Goal: Information Seeking & Learning: Find specific page/section

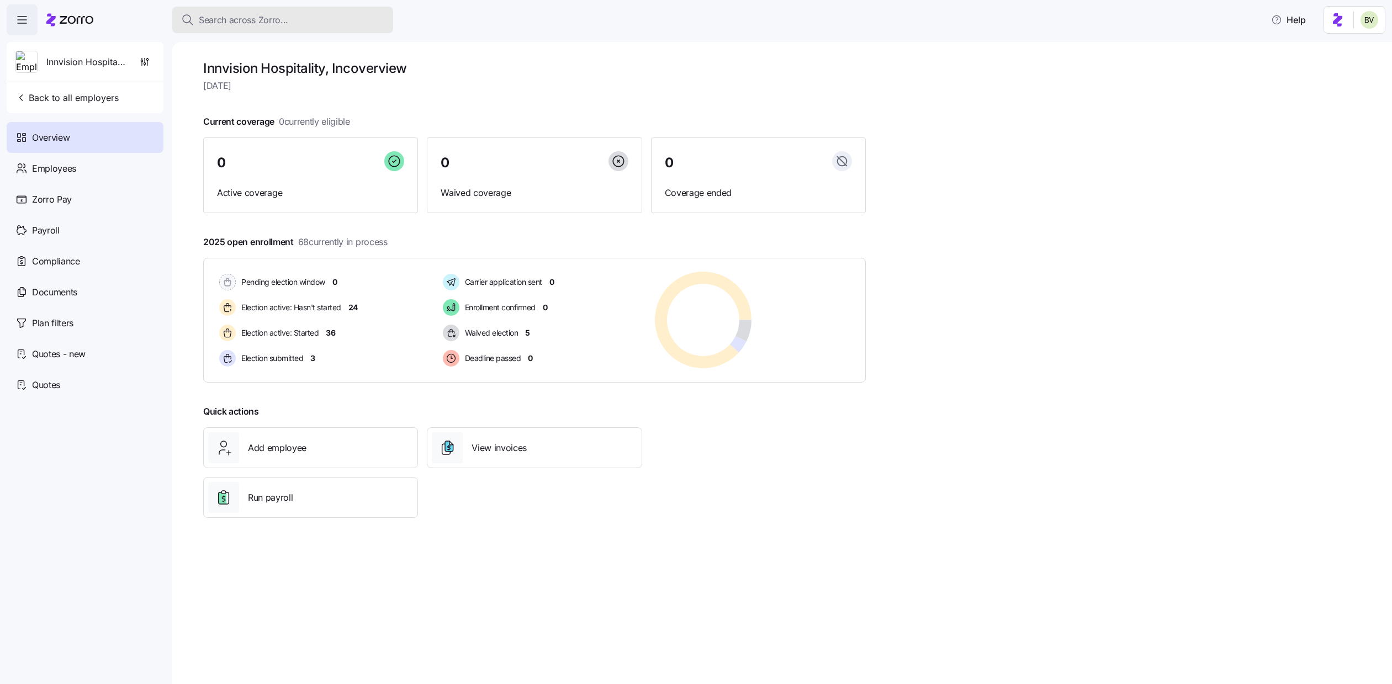
click at [302, 18] on div "Search across Zorro..." at bounding box center [282, 20] width 203 height 14
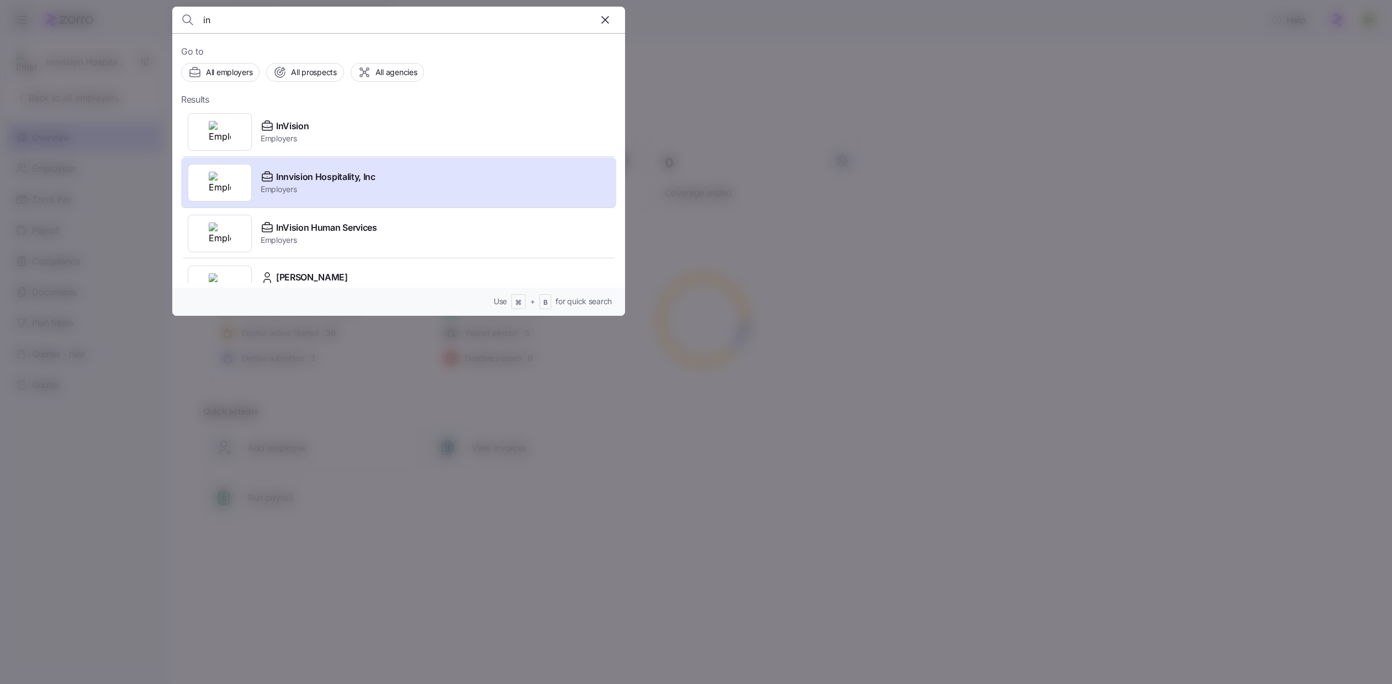
type input "i"
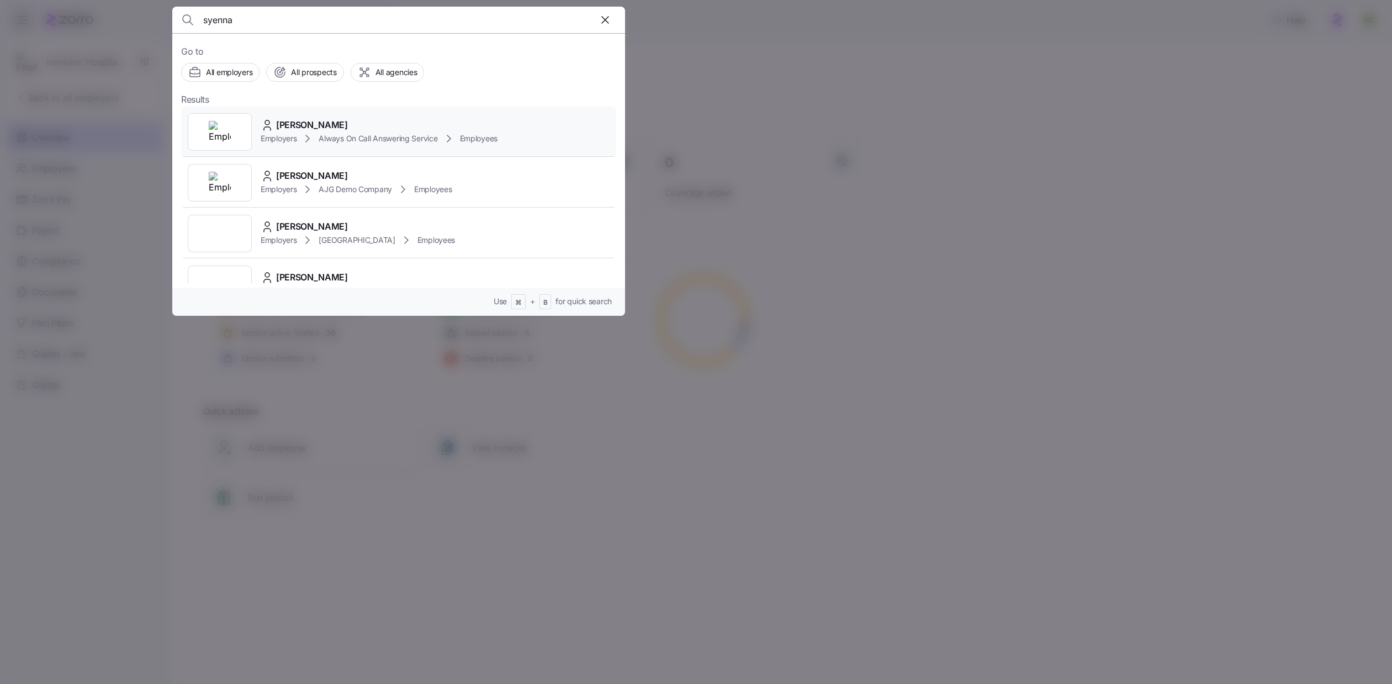
type input "syenna"
click at [232, 131] on div at bounding box center [220, 132] width 64 height 38
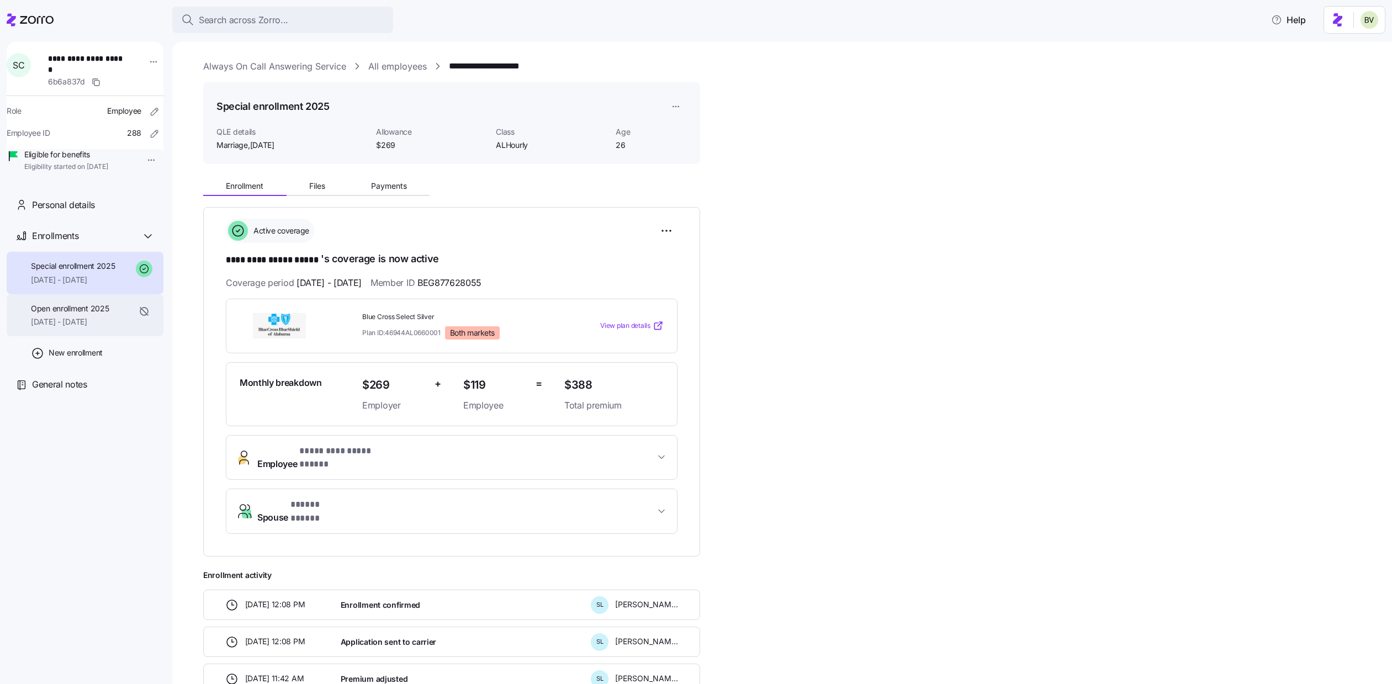
click at [69, 327] on span "01/01/2025 - 03/31/2025" at bounding box center [70, 321] width 78 height 11
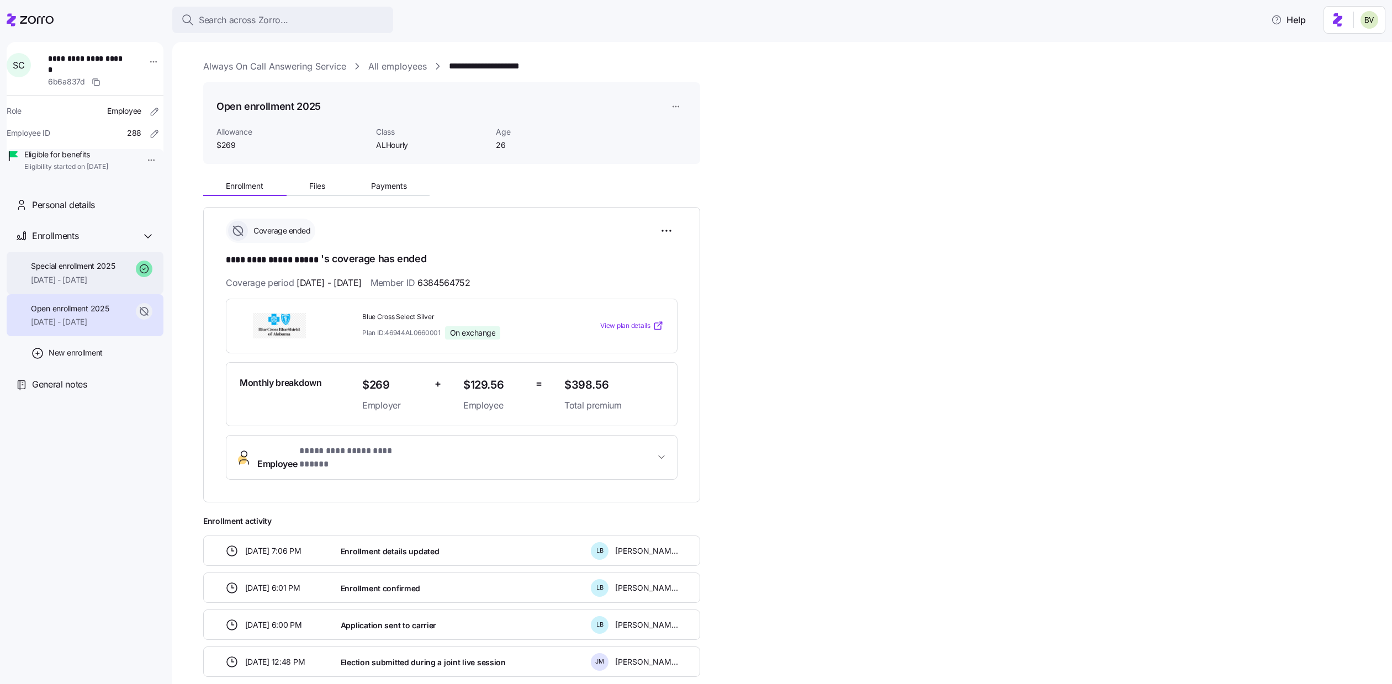
click at [75, 285] on span "04/01/2025 - 12/31/2025" at bounding box center [73, 279] width 84 height 11
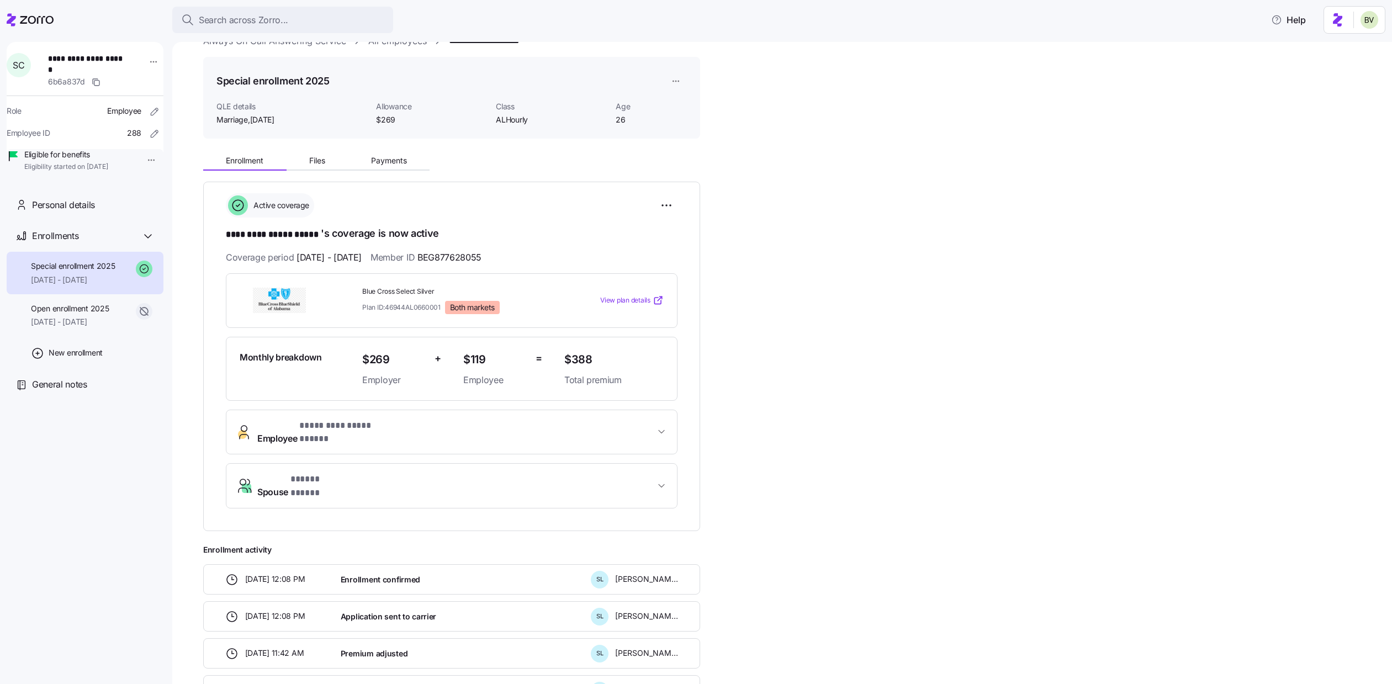
scroll to position [17, 0]
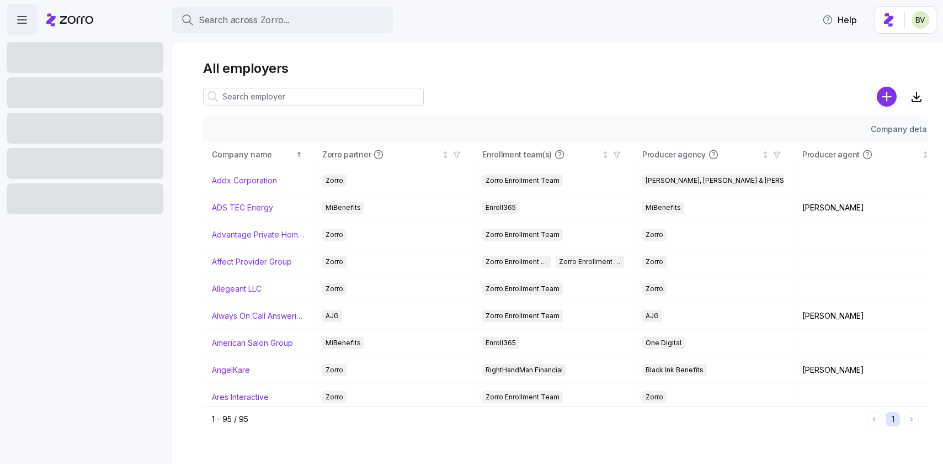
click at [288, 23] on div "Search across Zorro..." at bounding box center [282, 20] width 203 height 14
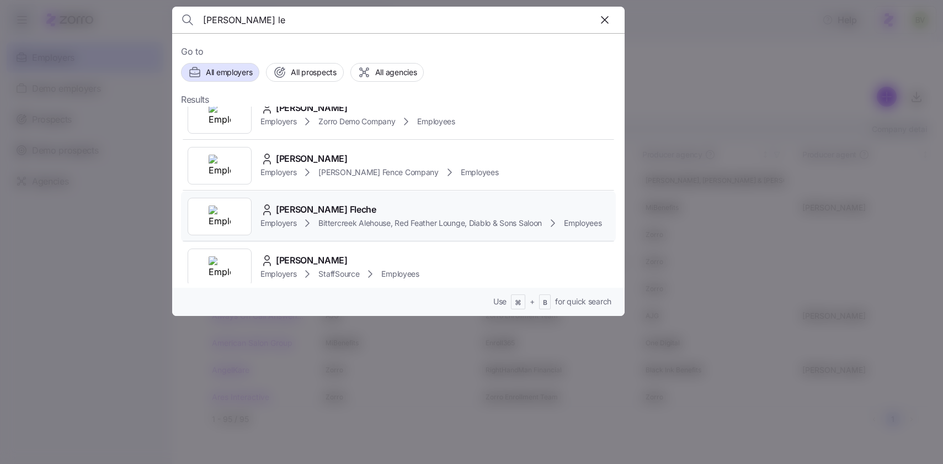
scroll to position [19, 0]
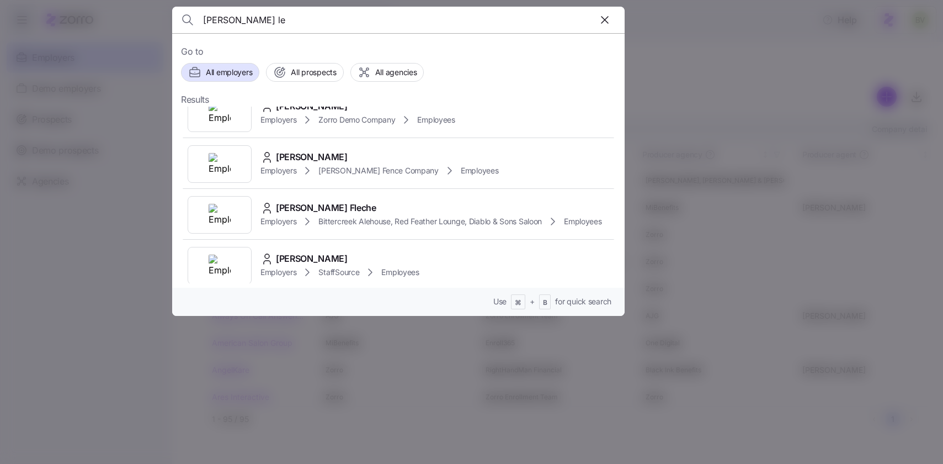
type input "brad le"
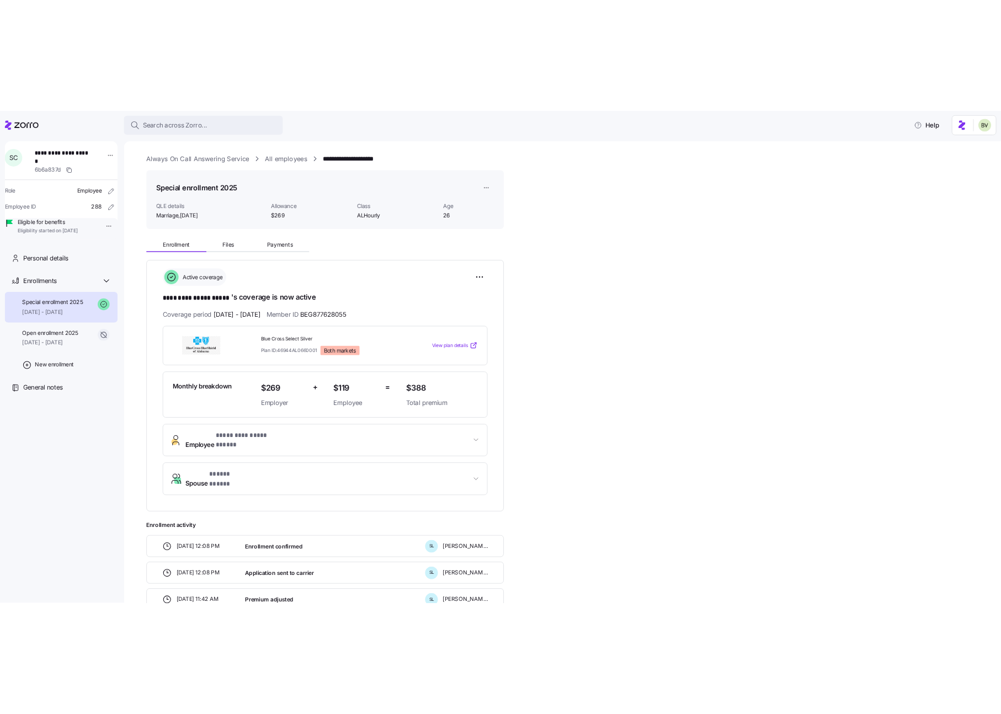
scroll to position [17, 0]
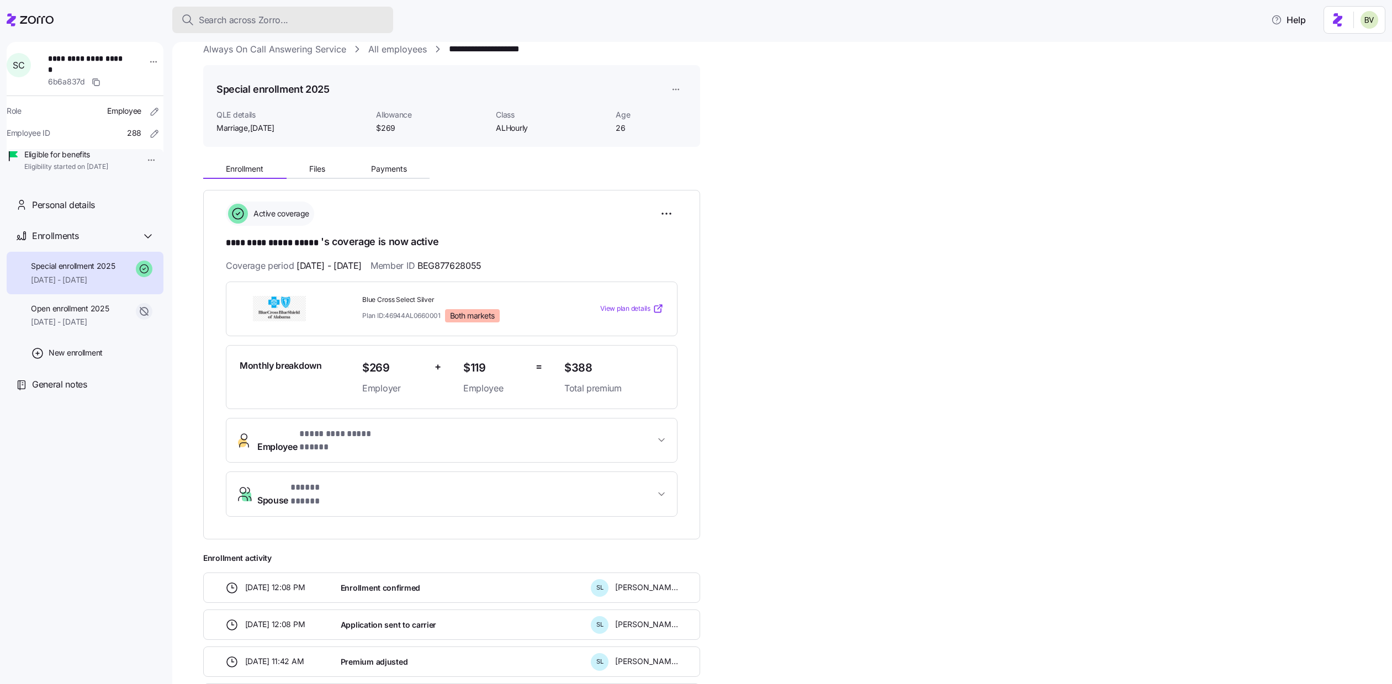
click at [335, 18] on div "Search across Zorro..." at bounding box center [282, 20] width 203 height 14
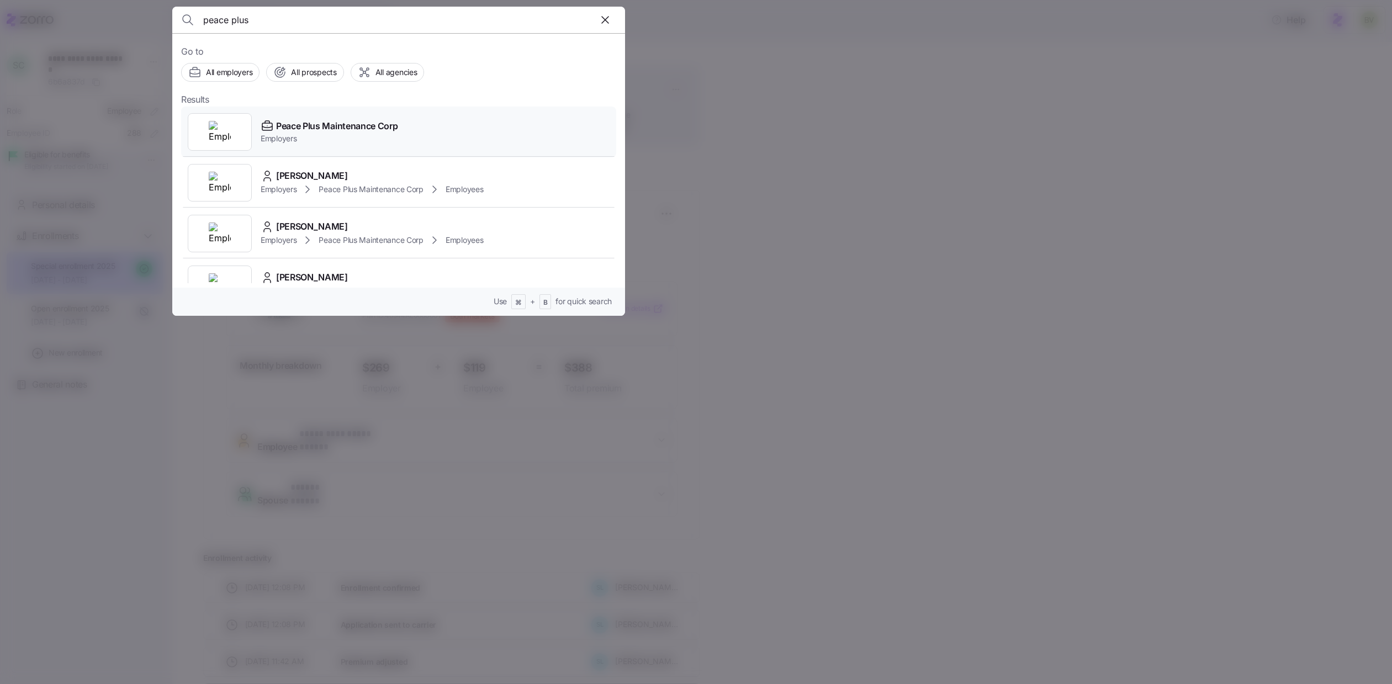
type input "peace plus"
click at [244, 135] on div at bounding box center [220, 132] width 64 height 38
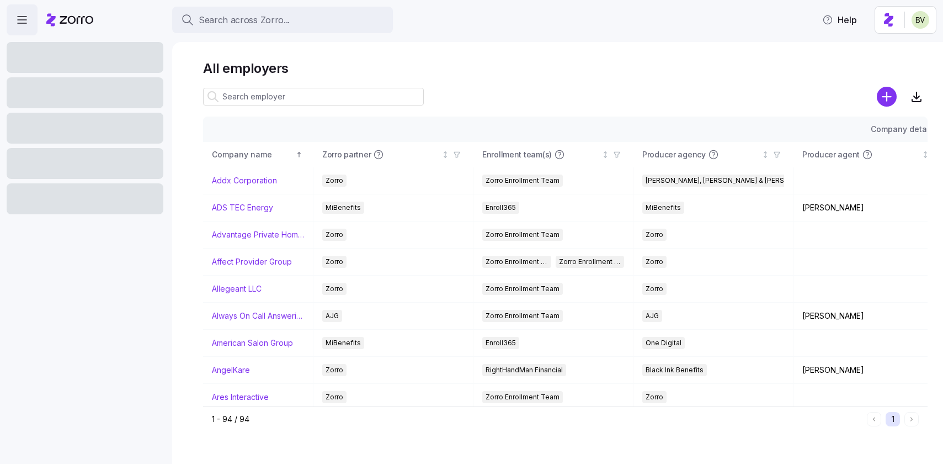
click at [221, 26] on button "Search across Zorro..." at bounding box center [282, 20] width 221 height 26
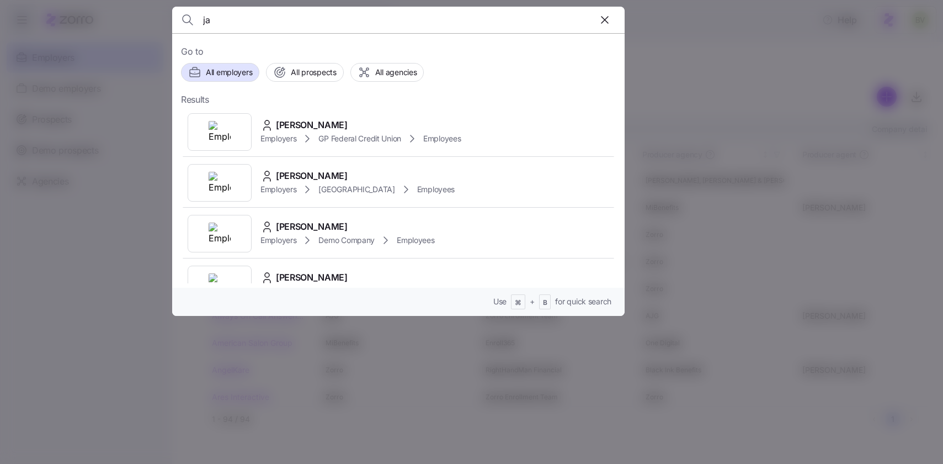
type input "j"
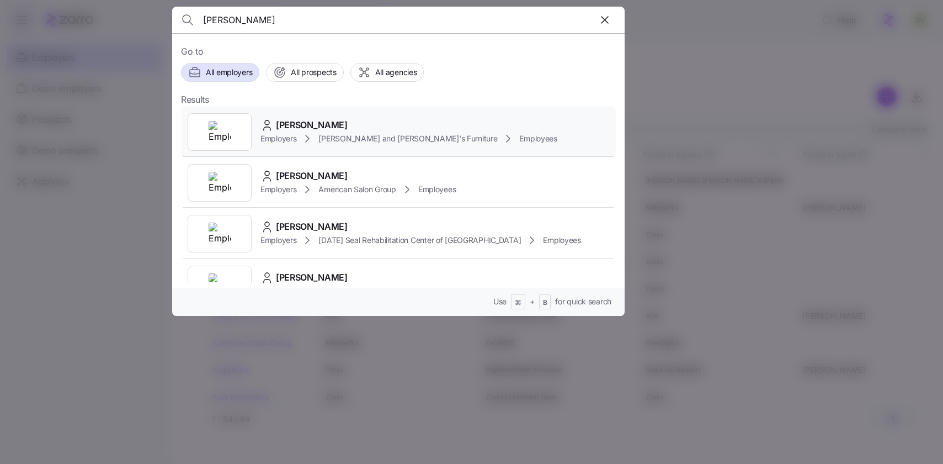
type input "laura katsos"
click at [216, 128] on img at bounding box center [220, 132] width 22 height 22
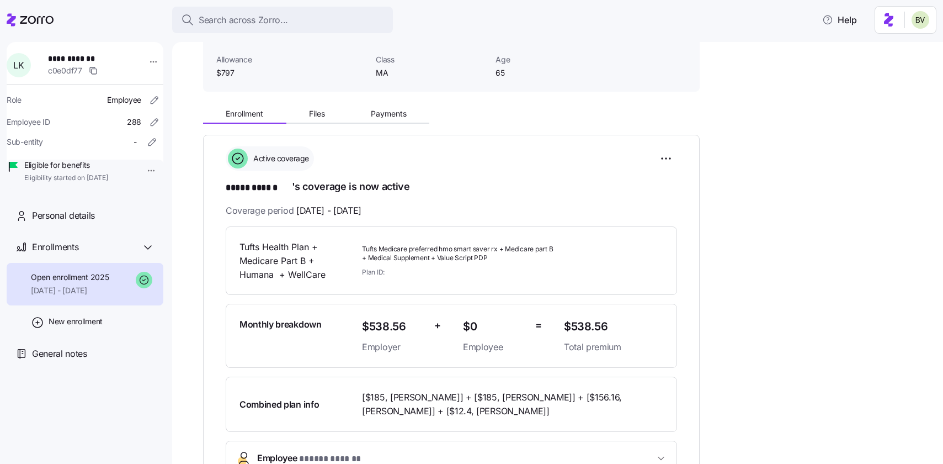
scroll to position [17, 0]
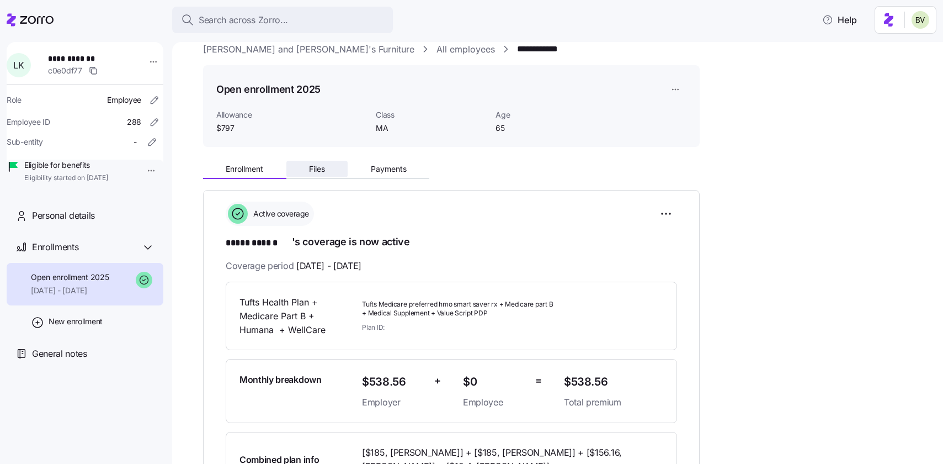
click at [319, 168] on span "Files" at bounding box center [317, 169] width 16 height 8
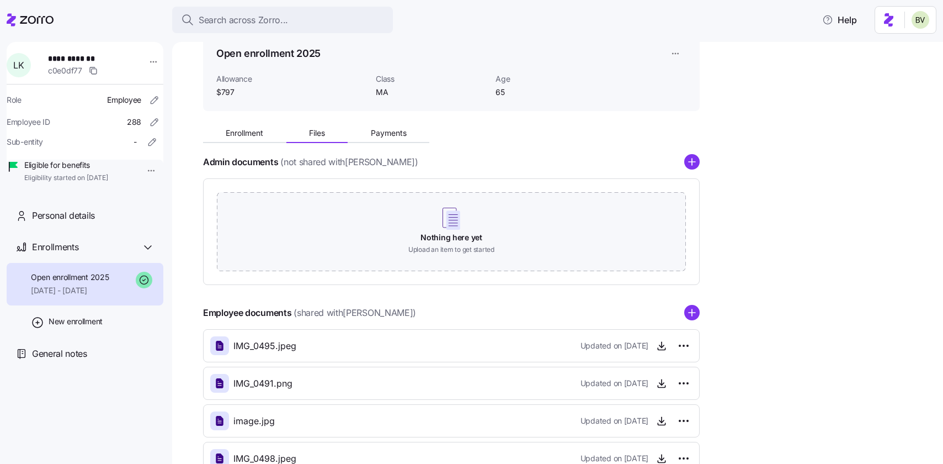
scroll to position [130, 0]
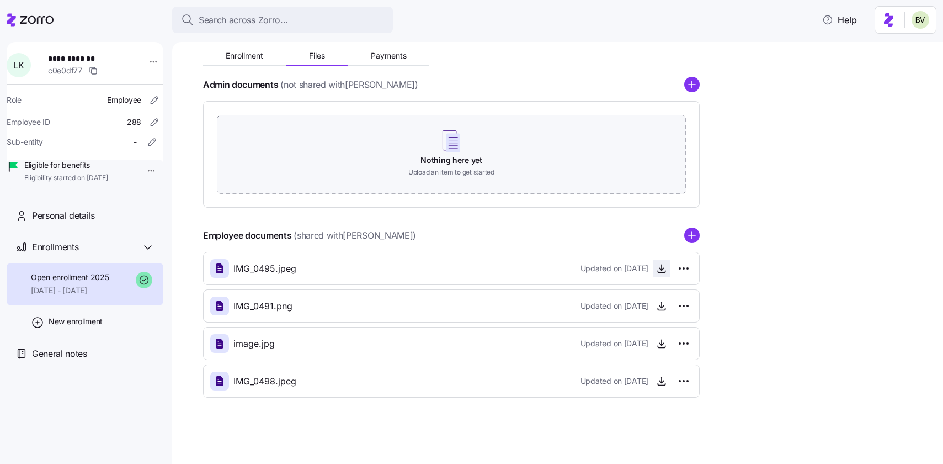
click at [662, 271] on icon "button" at bounding box center [662, 268] width 0 height 6
click at [660, 303] on icon "button" at bounding box center [661, 305] width 11 height 11
click at [663, 345] on icon "button" at bounding box center [661, 343] width 11 height 11
click at [248, 24] on span "Search across Zorro..." at bounding box center [243, 20] width 89 height 14
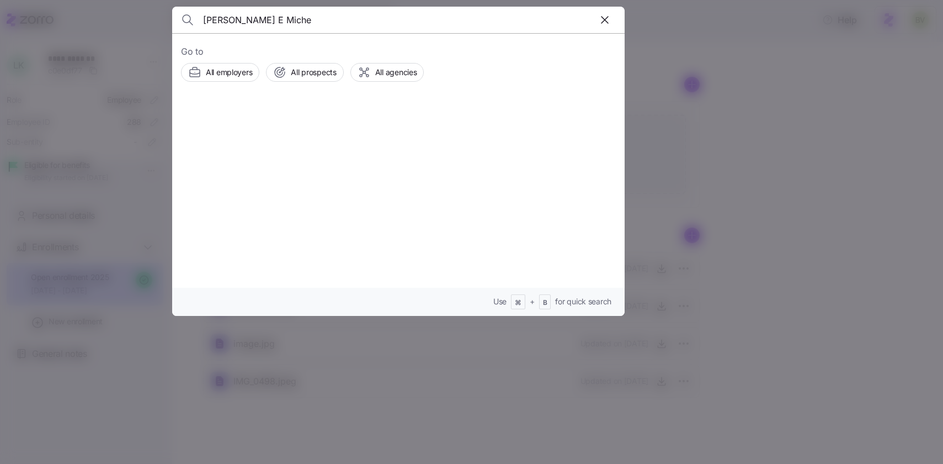
type input "Paul E Miche"
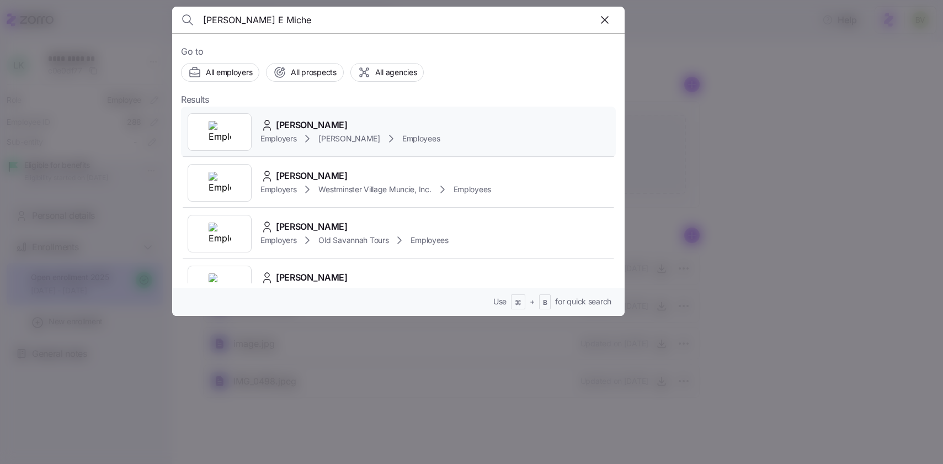
click at [231, 130] on div at bounding box center [220, 132] width 64 height 38
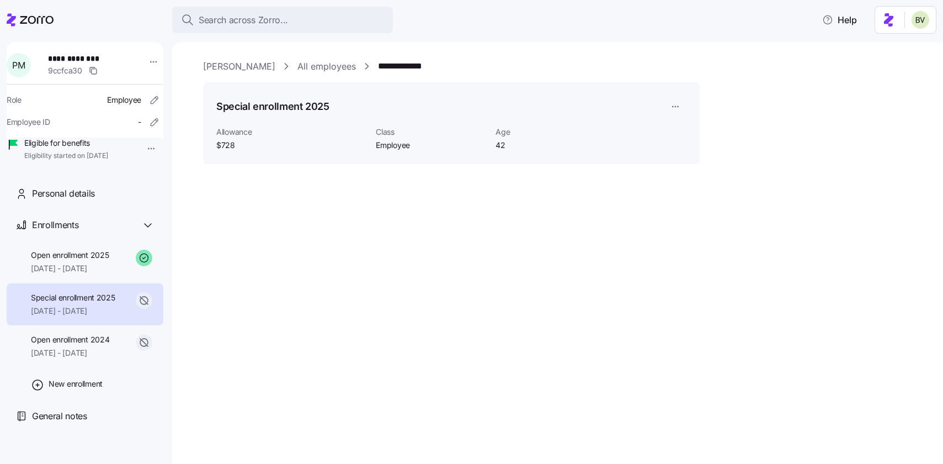
click at [83, 326] on div "Special enrollment 2025 01/01/2025 - 01/31/2025" at bounding box center [85, 304] width 157 height 43
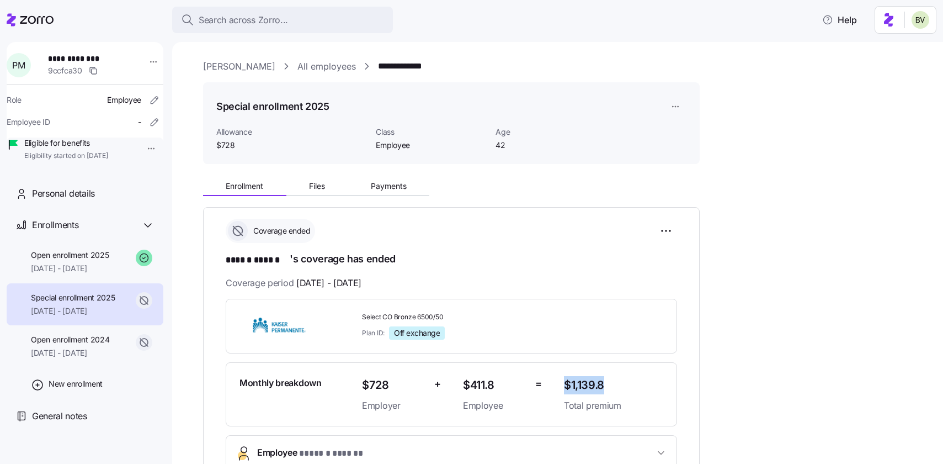
drag, startPoint x: 614, startPoint y: 379, endPoint x: 565, endPoint y: 379, distance: 49.7
click at [565, 379] on span "$1,139.8" at bounding box center [613, 385] width 99 height 18
copy span "$1,139.8"
click at [272, 17] on span "Search across Zorro..." at bounding box center [243, 20] width 89 height 14
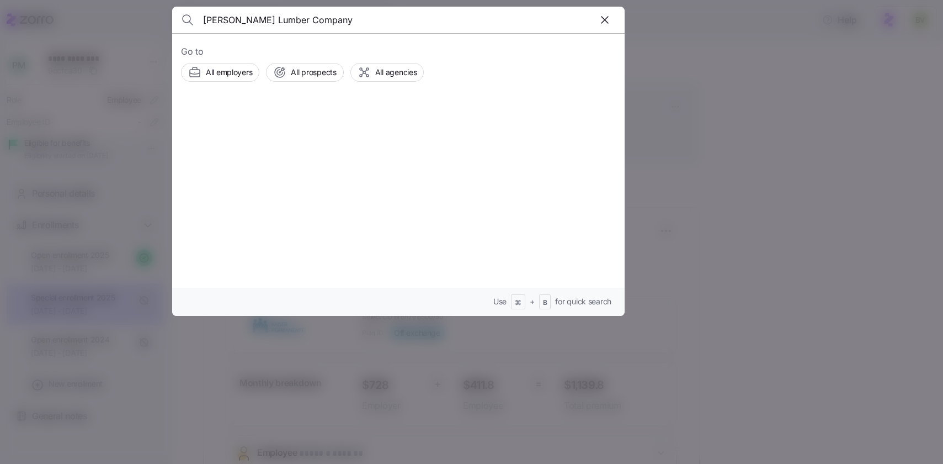
type input "[PERSON_NAME] Lumber Company"
click at [229, 137] on img at bounding box center [220, 132] width 22 height 22
